Goal: Transaction & Acquisition: Purchase product/service

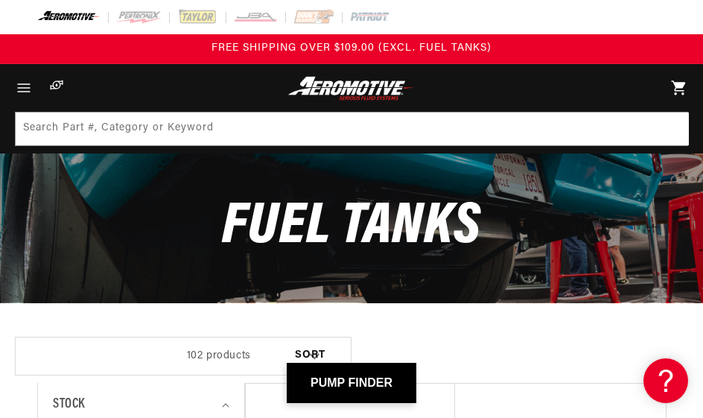
click at [28, 92] on icon "Menu" at bounding box center [24, 87] width 13 height 8
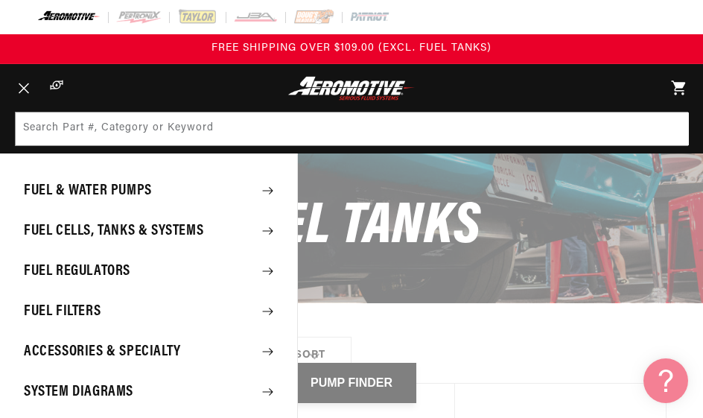
click at [43, 238] on summary "Fuel Cells, Tanks & Systems" at bounding box center [148, 231] width 297 height 39
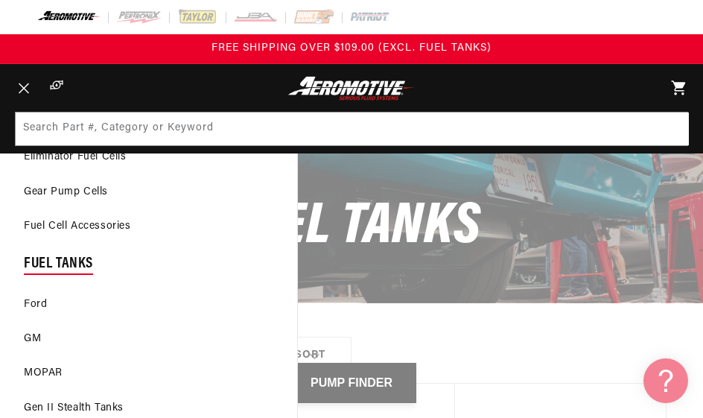
scroll to position [176, 0]
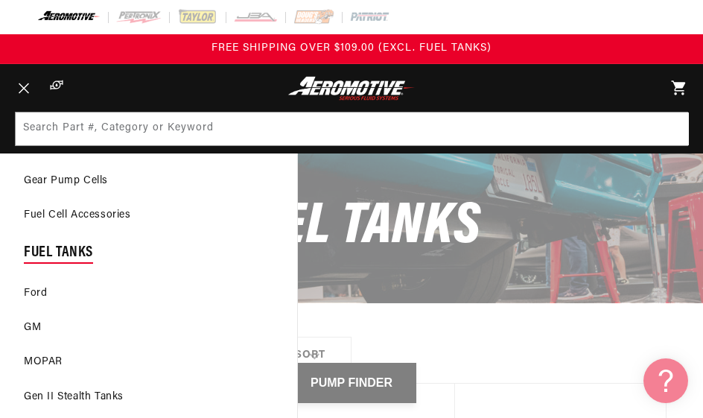
click at [30, 326] on link "GM" at bounding box center [148, 327] width 297 height 33
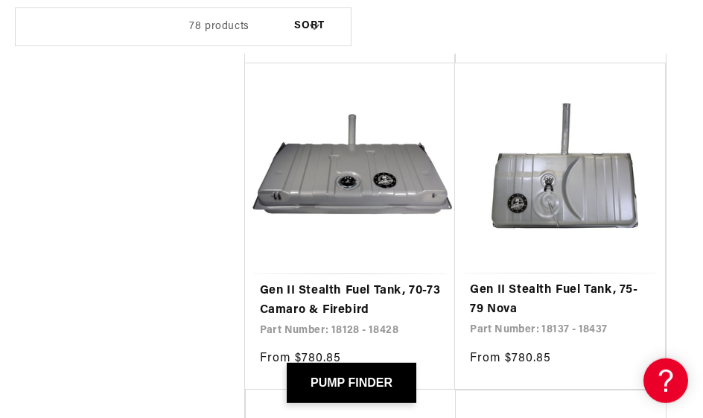
scroll to position [3982, 0]
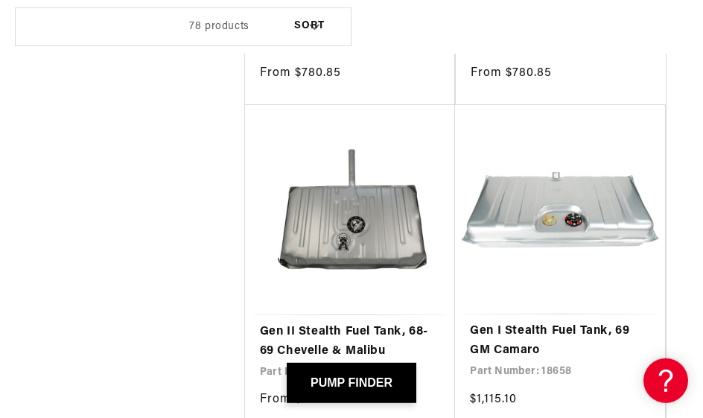
scroll to position [6912, 0]
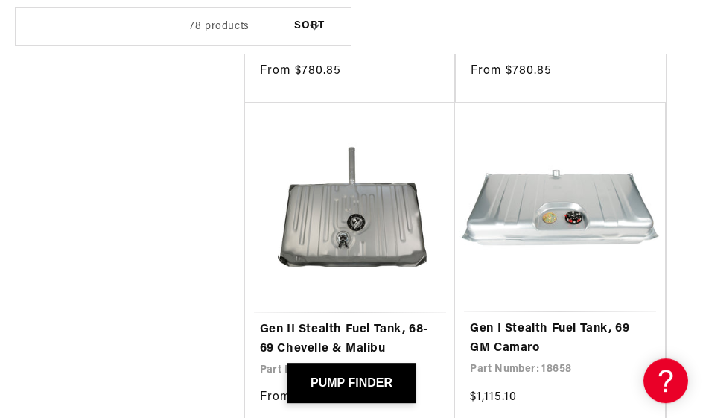
click at [324, 320] on link "Gen II Stealth Fuel Tank, 68-69 Chevelle & Malibu" at bounding box center [350, 339] width 181 height 38
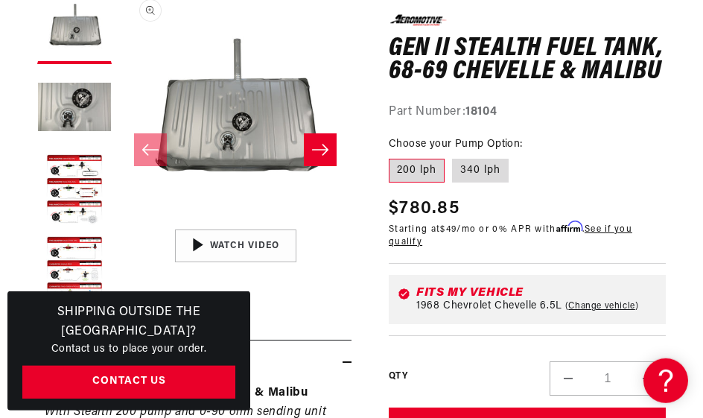
scroll to position [218, 0]
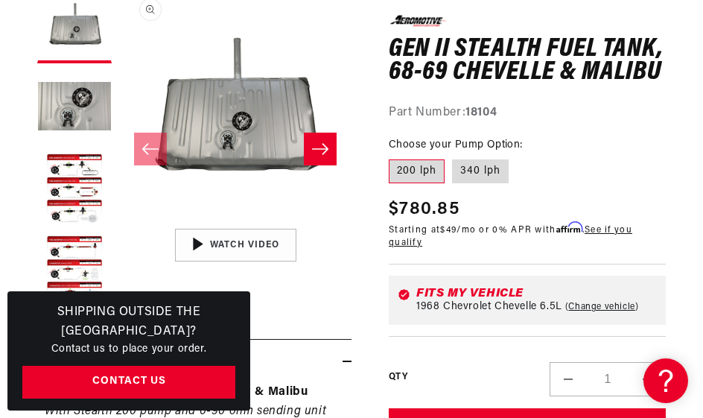
click at [471, 170] on label "340 lph" at bounding box center [480, 171] width 57 height 24
click at [453, 157] on input "340 lph" at bounding box center [452, 156] width 1 height 1
radio input "true"
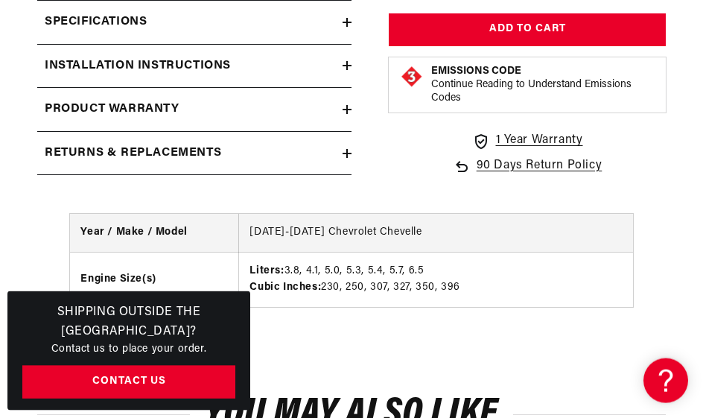
scroll to position [1271, 0]
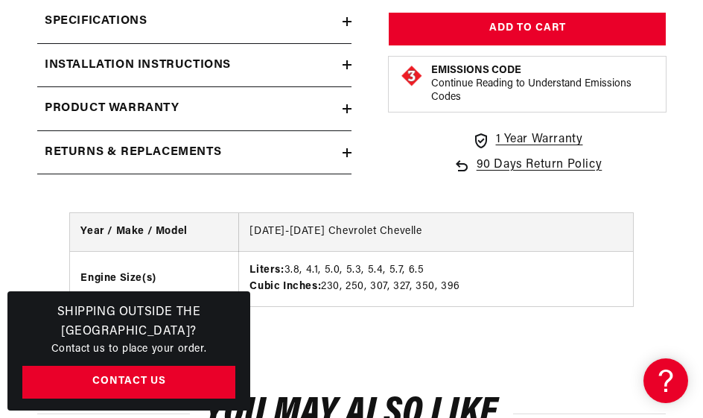
click at [69, 56] on h2 "Installation Instructions" at bounding box center [138, 65] width 186 height 19
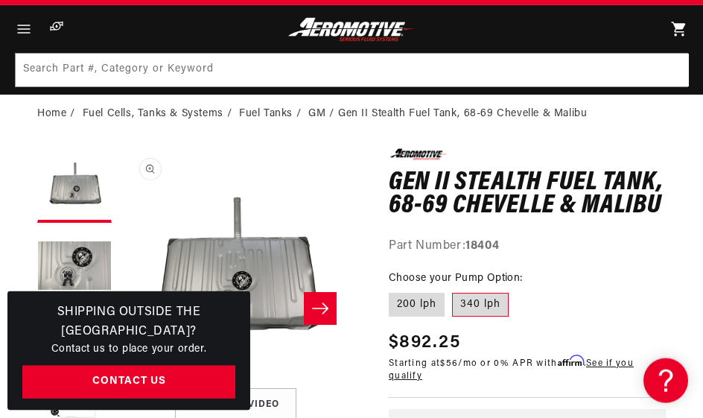
scroll to position [0, 0]
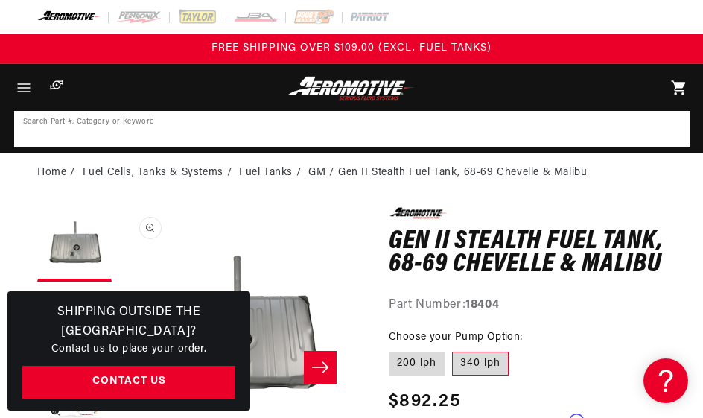
click at [82, 126] on input at bounding box center [352, 128] width 673 height 33
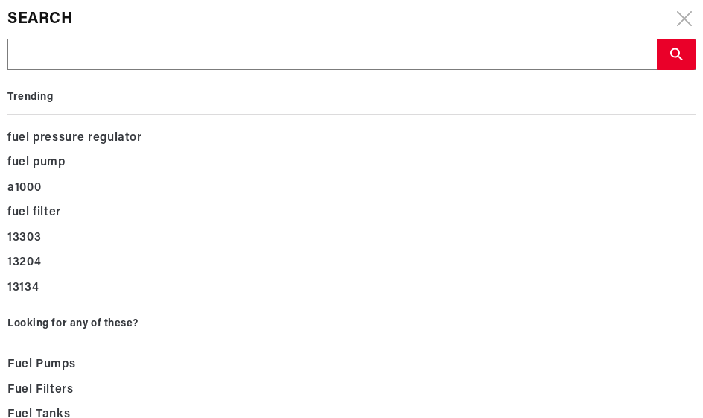
type input "P"
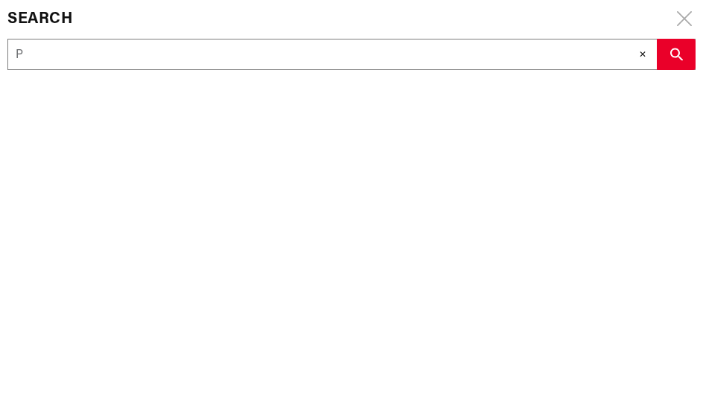
type input "Ph"
type input "Pha"
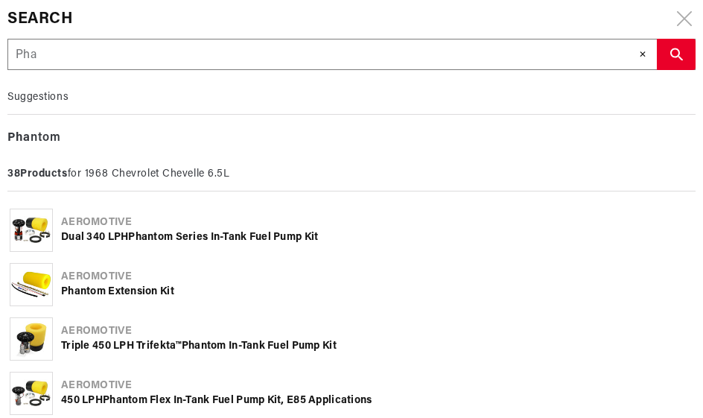
type input "Phan"
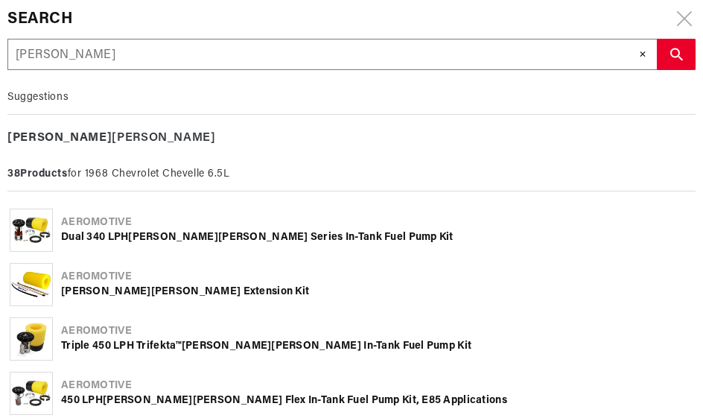
type input "Phant"
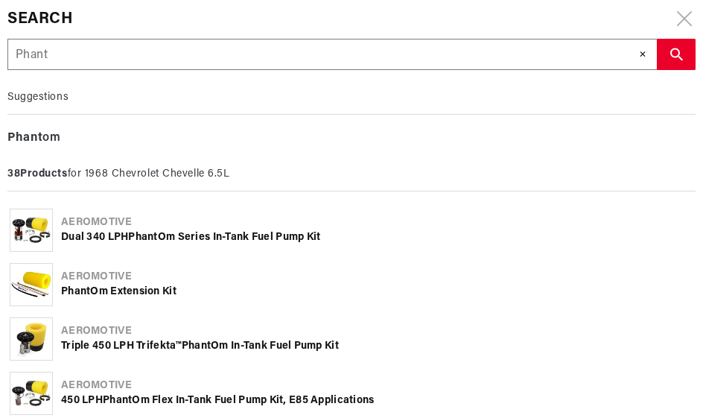
type input "Phanto"
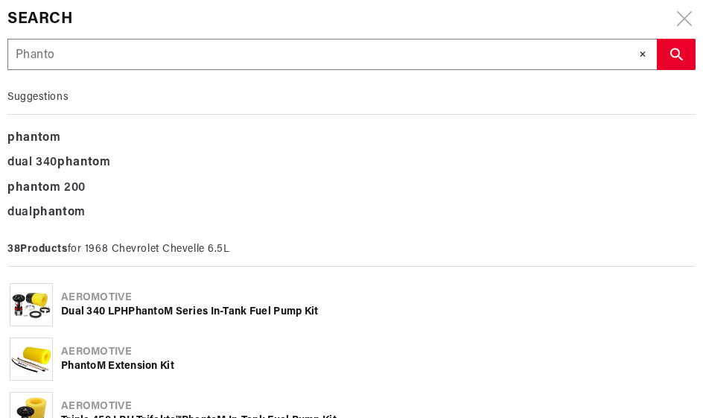
type input "Phanton"
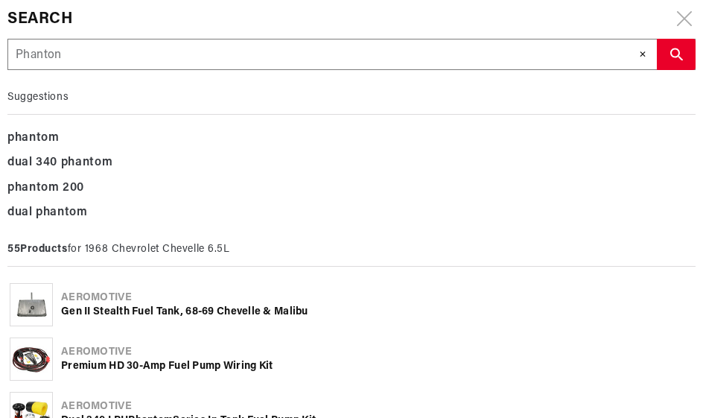
type input "Phanto"
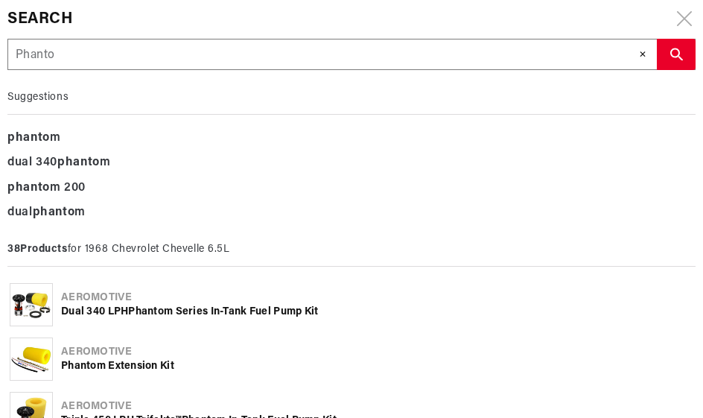
type input "Phantom"
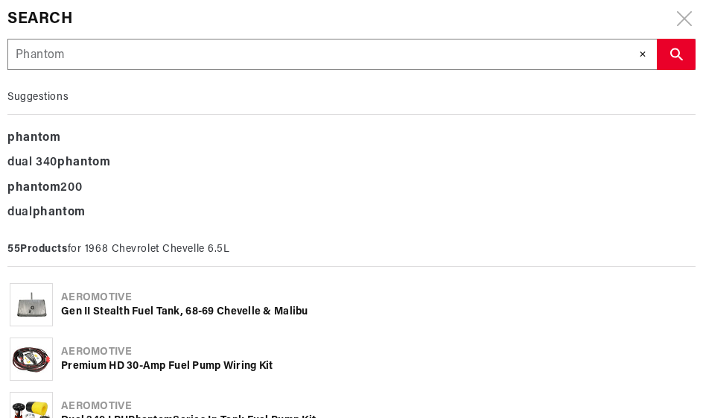
type input "Phantom"
type input "Phantom 2"
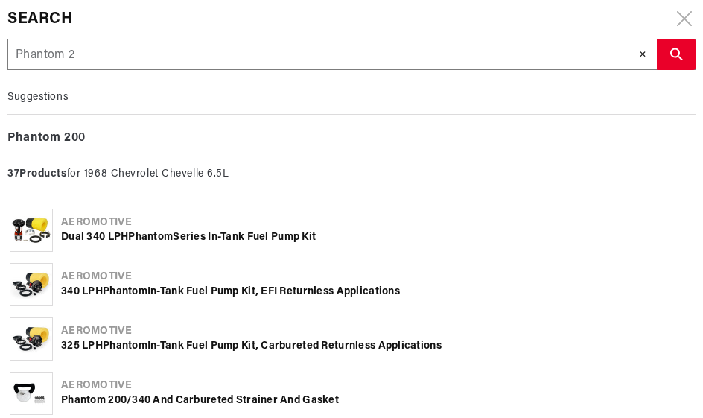
click at [90, 57] on input "Phantom 2" at bounding box center [332, 54] width 648 height 31
type input "Phantom 2"
type input "Phantom 2 d"
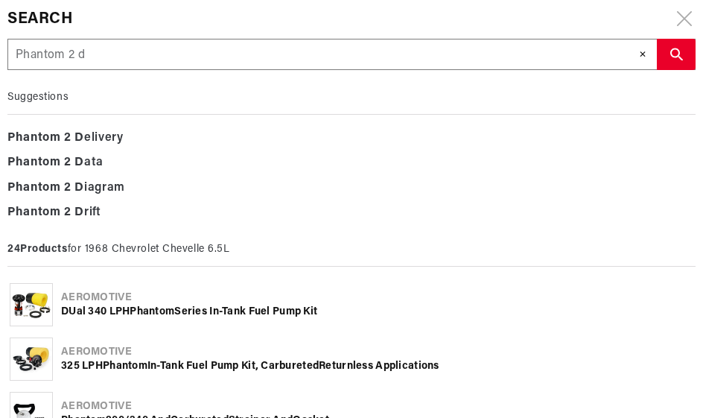
type input "Phantom 2 du"
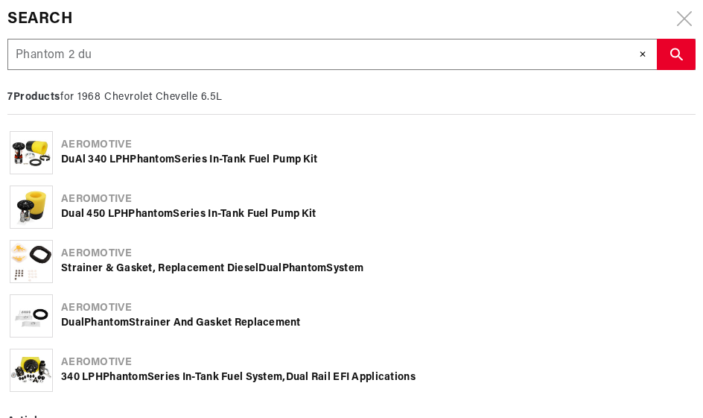
type input "Phantom 2 dua"
type input "Phantom 2 dual"
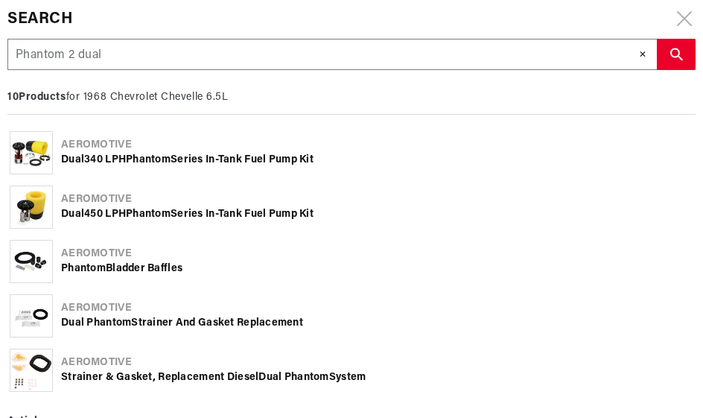
type input "Phantom 2 dual"
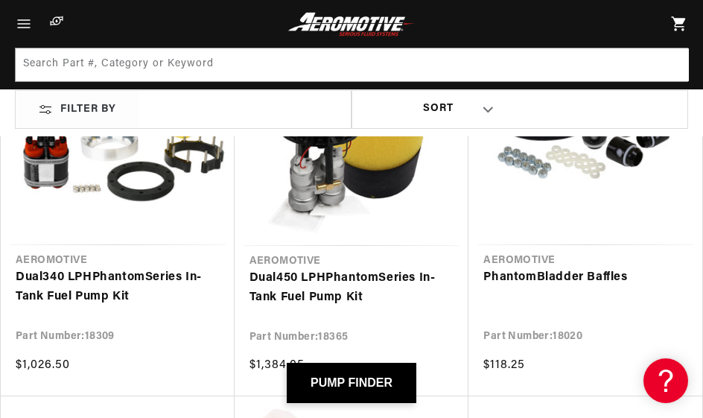
scroll to position [354, 0]
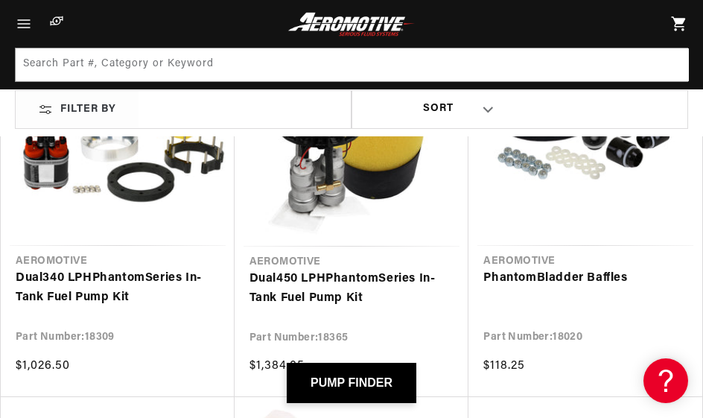
click at [49, 279] on link "Dual 340 LPH Phantom Series In-Tank Fuel Pump Kit" at bounding box center [118, 288] width 204 height 38
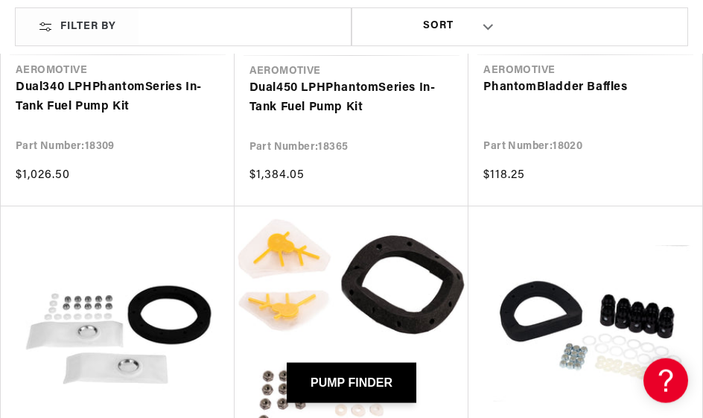
scroll to position [545, 0]
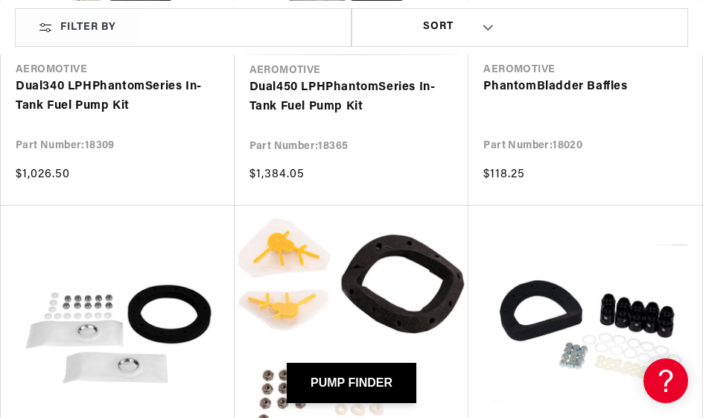
click at [285, 95] on link "Dual 450 LPH Phantom Series In-Tank Fuel Pump Kit" at bounding box center [352, 97] width 205 height 38
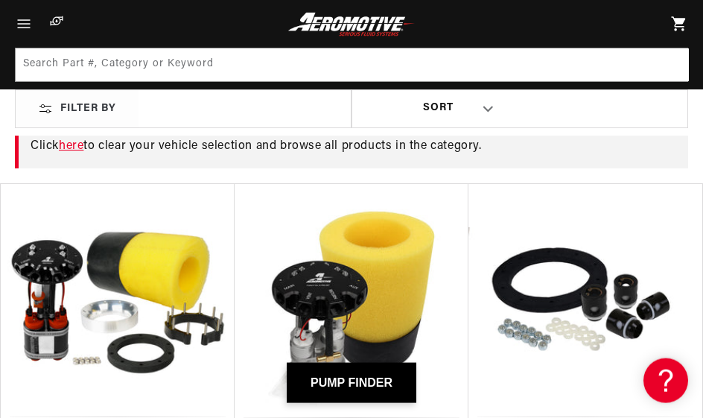
scroll to position [180, 0]
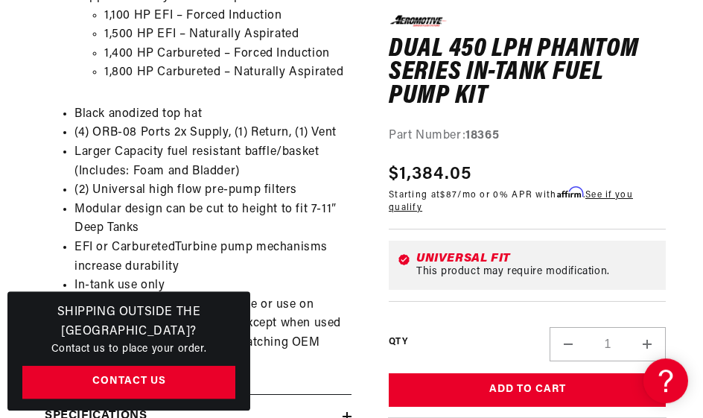
scroll to position [0, 1]
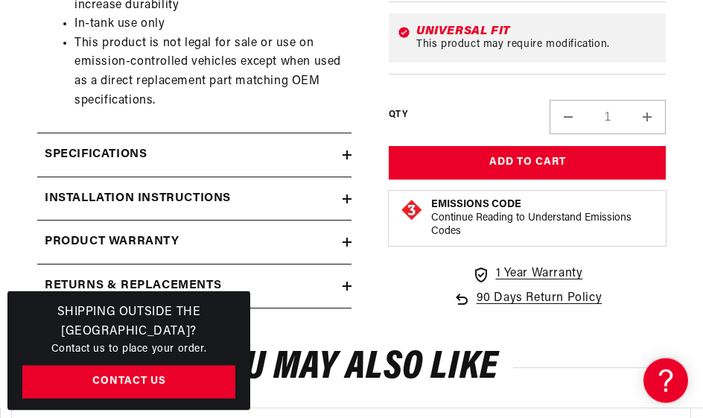
click at [74, 194] on h2 "Installation Instructions" at bounding box center [138, 198] width 186 height 19
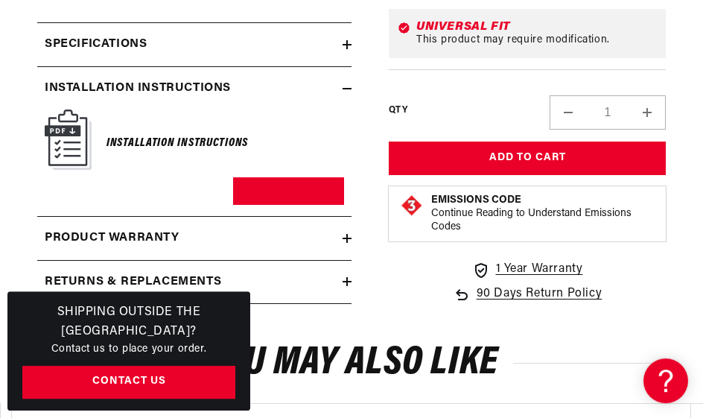
scroll to position [1180, 0]
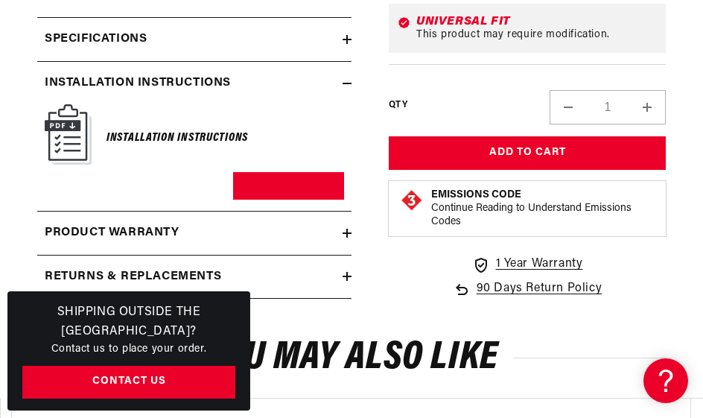
click at [74, 136] on img at bounding box center [68, 134] width 47 height 60
click at [147, 131] on h6 "Installation Instructions" at bounding box center [178, 138] width 142 height 20
click at [57, 139] on img at bounding box center [68, 134] width 47 height 60
click at [71, 124] on img at bounding box center [68, 134] width 47 height 60
click at [54, 136] on img at bounding box center [68, 134] width 47 height 60
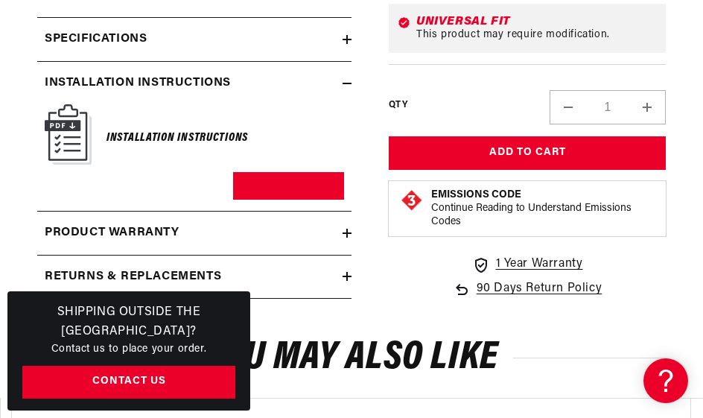
click at [54, 136] on img at bounding box center [68, 134] width 47 height 60
click at [57, 133] on img at bounding box center [68, 134] width 47 height 60
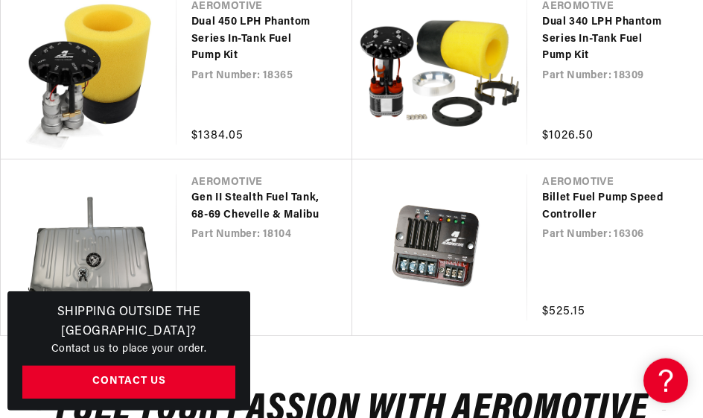
scroll to position [2526, 0]
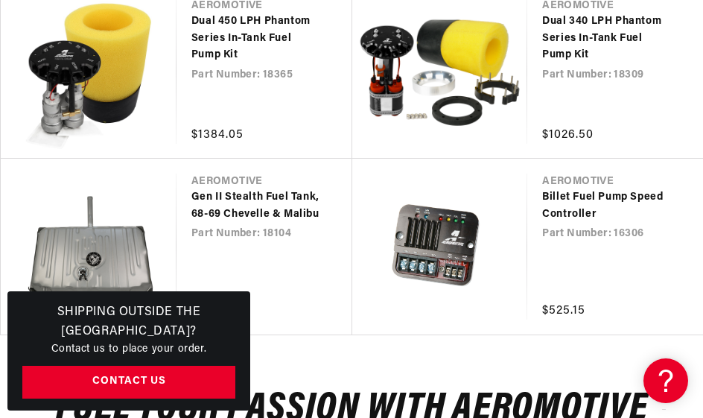
click at [569, 31] on link "Dual 340 LPH Phantom Series In-Tank Fuel Pump Kit" at bounding box center [607, 38] width 131 height 50
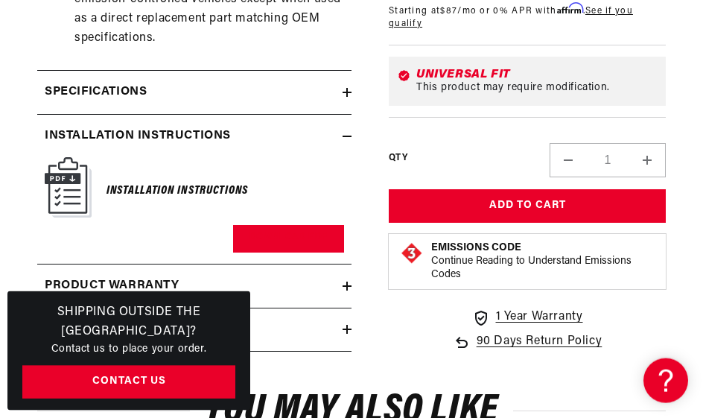
scroll to position [1128, 0]
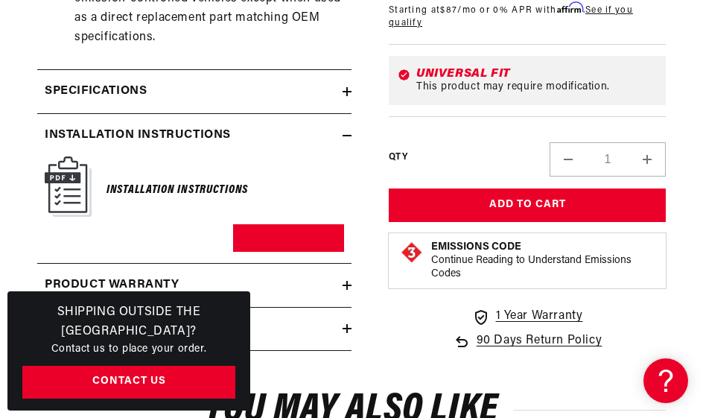
click at [67, 175] on img at bounding box center [68, 186] width 47 height 60
click at [136, 180] on h6 "Installation Instructions" at bounding box center [178, 190] width 142 height 20
click at [145, 180] on h6 "Installation Instructions" at bounding box center [178, 190] width 142 height 20
click at [156, 180] on h6 "Installation Instructions" at bounding box center [178, 190] width 142 height 20
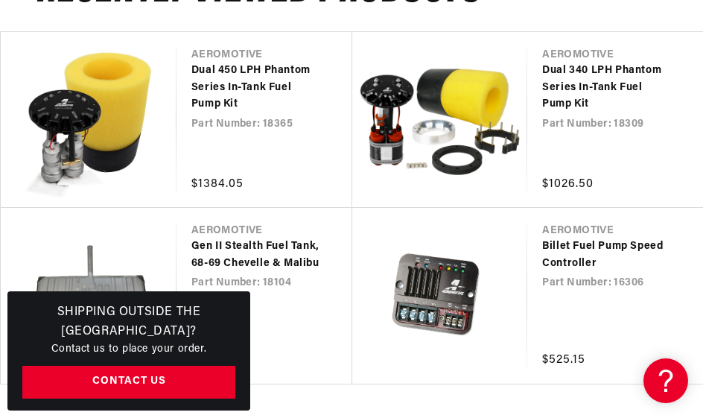
scroll to position [2476, 0]
click at [556, 80] on link "Dual 340 LPH Phantom Series In-Tank Fuel Pump Kit" at bounding box center [607, 88] width 131 height 50
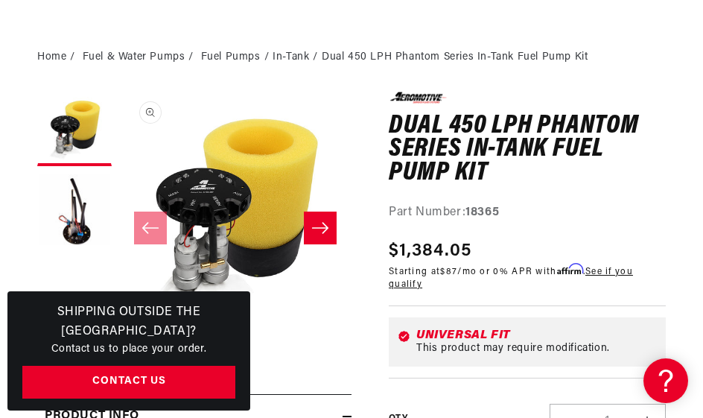
scroll to position [153, 0]
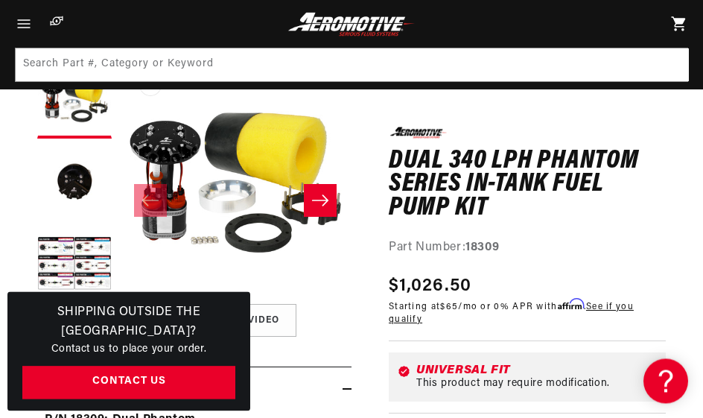
scroll to position [139, 0]
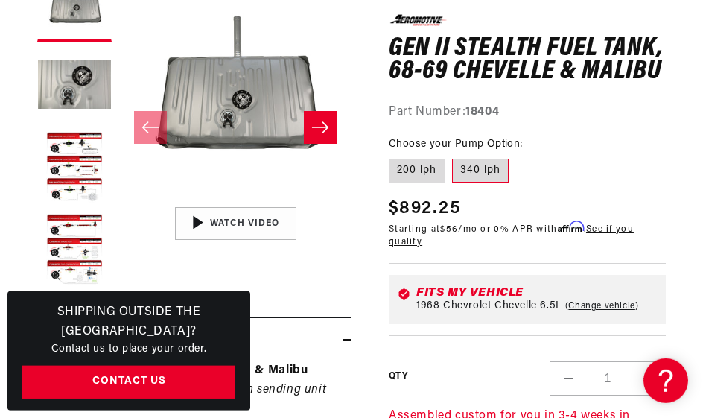
scroll to position [241, 0]
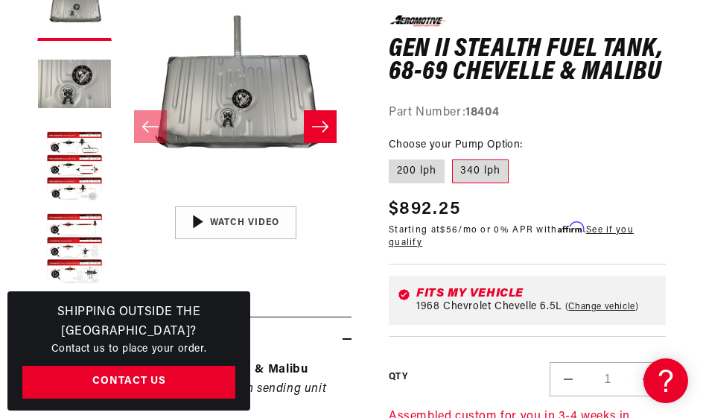
click at [67, 263] on button "Load image 4 in gallery view" at bounding box center [74, 249] width 74 height 74
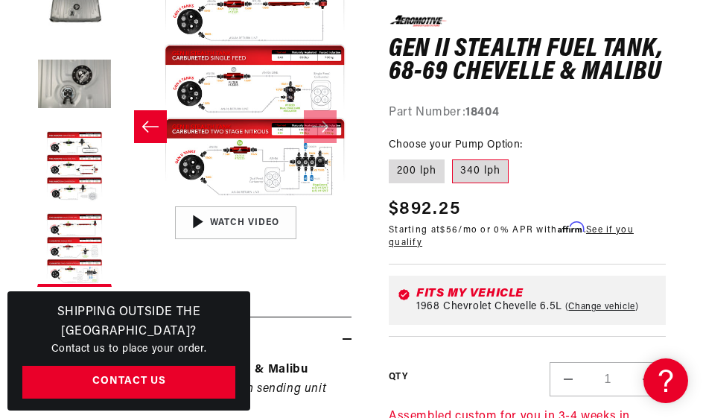
scroll to position [0, 697]
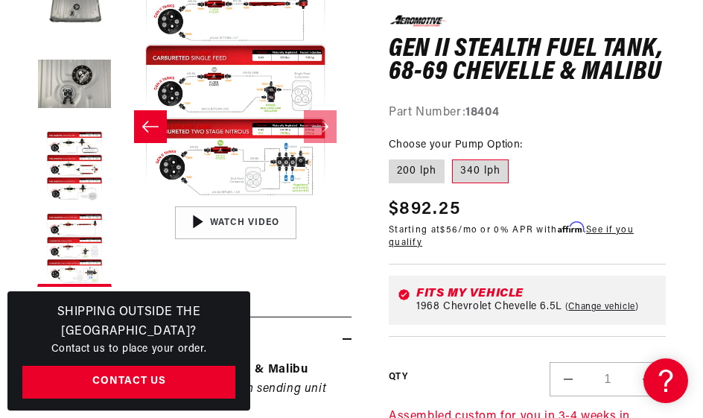
click at [68, 224] on button "Load image 4 in gallery view" at bounding box center [74, 249] width 74 height 74
click at [71, 186] on button "Load image 3 in gallery view" at bounding box center [74, 167] width 74 height 74
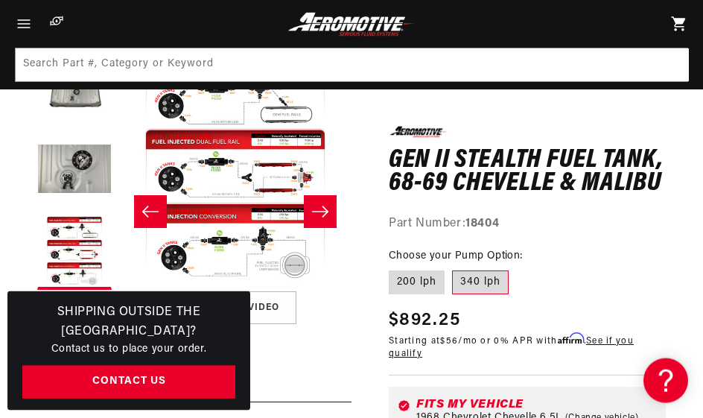
scroll to position [156, 0]
click at [63, 165] on button "Load image 2 in gallery view" at bounding box center [74, 170] width 74 height 74
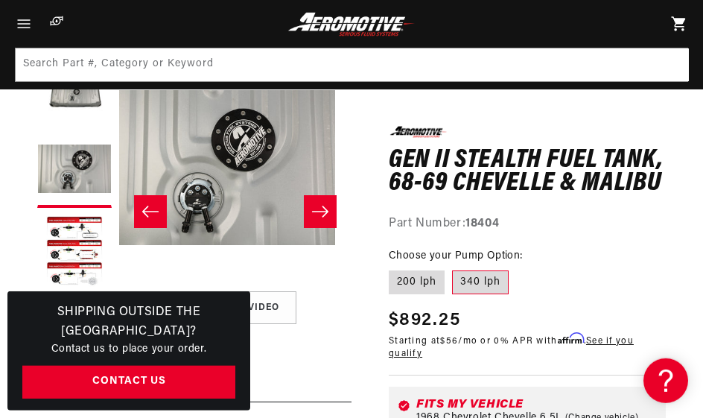
scroll to position [0, 232]
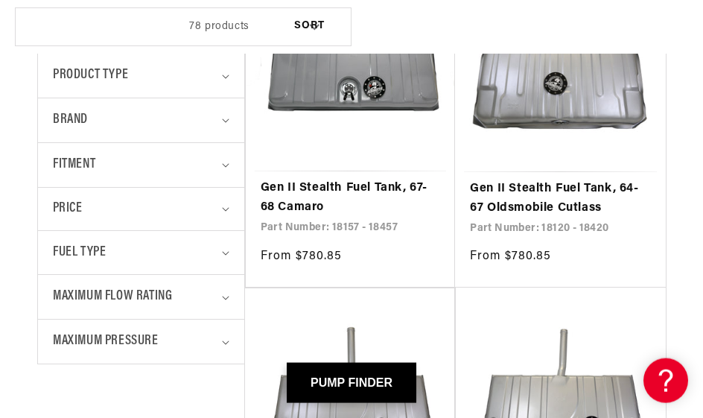
scroll to position [468, 0]
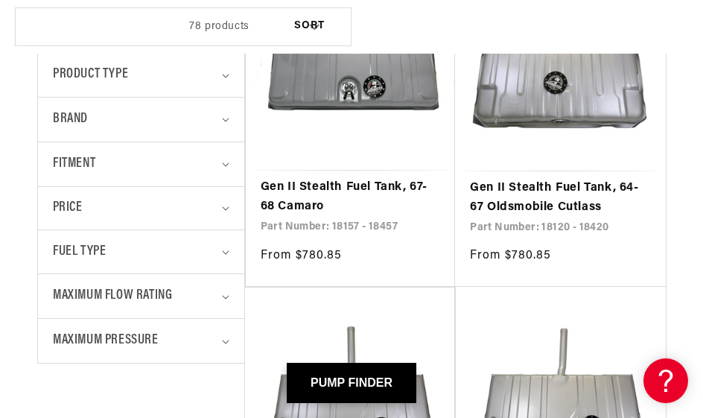
click at [222, 295] on icon "Maximum Flow Rating (0 selected)" at bounding box center [225, 297] width 7 height 4
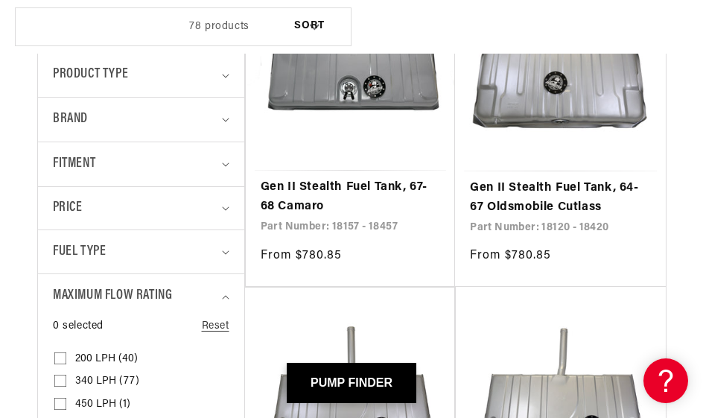
click at [60, 401] on input "450 LPH (1) 450 LPH (1 product)" at bounding box center [60, 407] width 12 height 12
checkbox input "true"
